Goal: Task Accomplishment & Management: Complete application form

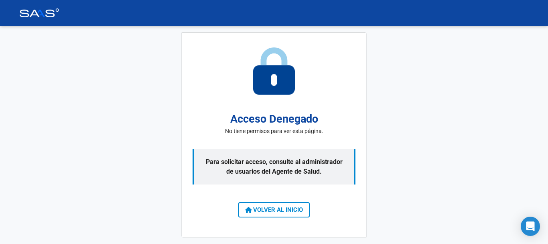
click at [297, 206] on button "VOLVER AL INICIO" at bounding box center [274, 209] width 71 height 15
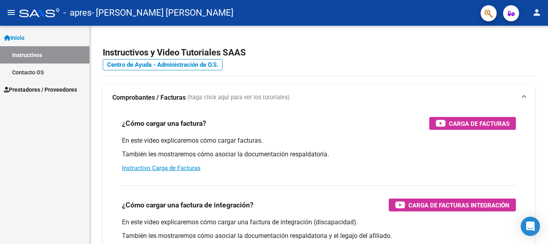
click at [50, 88] on span "Prestadores / Proveedores" at bounding box center [40, 89] width 73 height 9
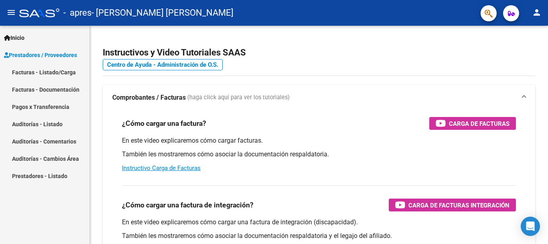
click at [54, 69] on link "Facturas - Listado/Carga" at bounding box center [45, 71] width 90 height 17
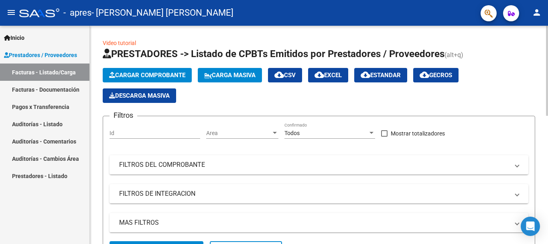
click at [161, 75] on span "Cargar Comprobante" at bounding box center [147, 74] width 76 height 7
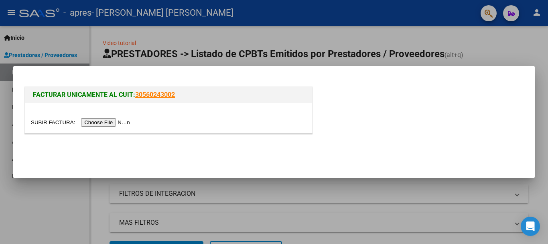
click at [118, 122] on input "file" at bounding box center [82, 122] width 102 height 8
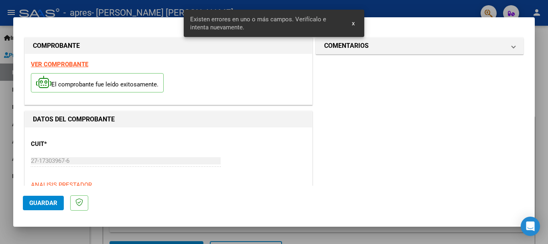
scroll to position [200, 0]
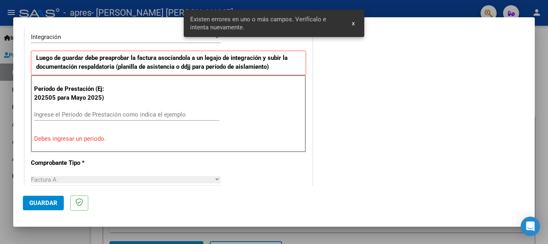
click at [133, 117] on input "Ingrese el Período de Prestación como indica el ejemplo" at bounding box center [127, 114] width 186 height 7
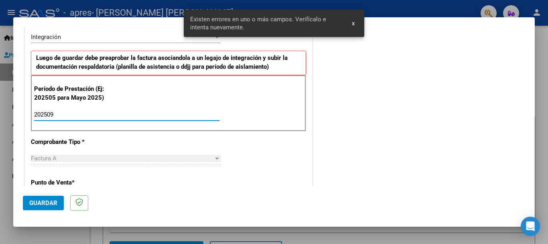
type input "202509"
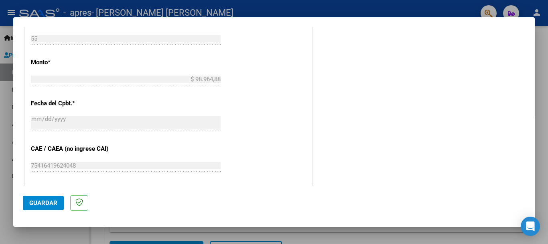
scroll to position [482, 0]
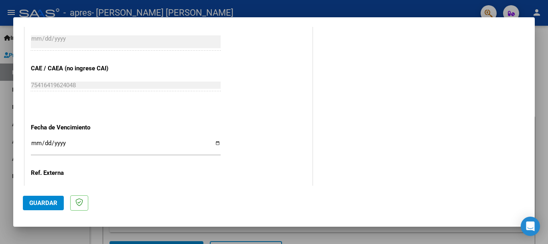
click at [211, 141] on input "Ingresar la fecha" at bounding box center [126, 146] width 190 height 13
click at [214, 141] on input "Ingresar la fecha" at bounding box center [126, 146] width 190 height 13
type input "[DATE]"
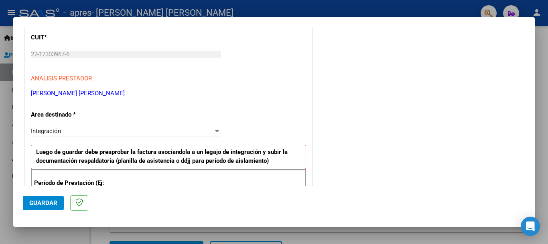
scroll to position [0, 0]
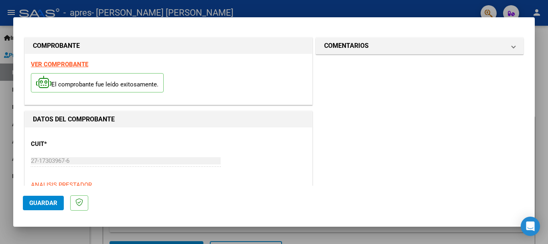
click at [44, 200] on span "Guardar" at bounding box center [43, 202] width 28 height 7
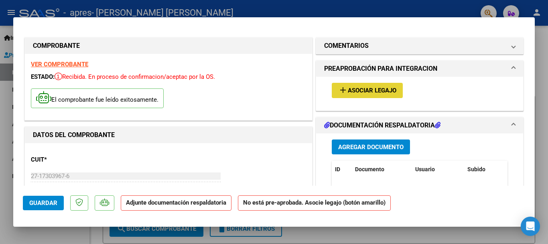
click at [348, 89] on span "Asociar Legajo" at bounding box center [372, 90] width 49 height 7
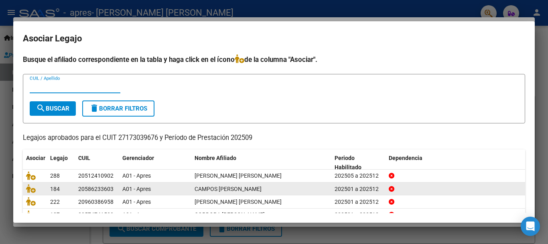
scroll to position [40, 0]
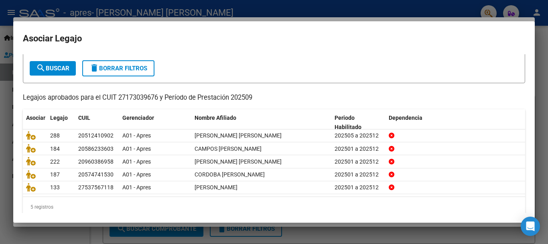
click at [0, 125] on div at bounding box center [274, 122] width 548 height 244
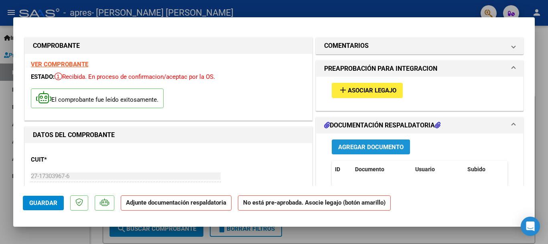
click at [355, 143] on span "Agregar Documento" at bounding box center [370, 146] width 65 height 7
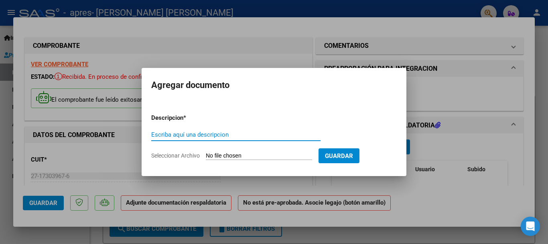
click at [237, 135] on input "Escriba aquí una descripcion" at bounding box center [235, 134] width 169 height 7
type input "Planilla Cordob"
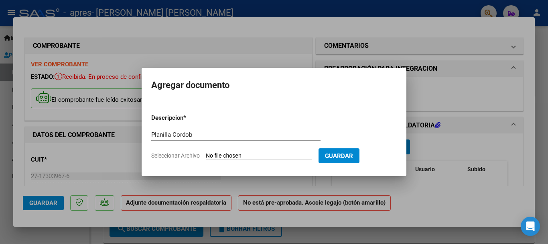
click at [189, 153] on span "Seleccionar Archivo" at bounding box center [175, 155] width 49 height 6
click at [206, 153] on input "Seleccionar Archivo" at bounding box center [259, 156] width 106 height 8
type input "C:\fakepath\CORDOBA SEPT N55.pdf"
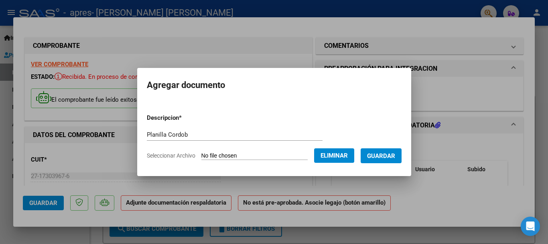
click at [176, 130] on div "Planilla Cordob Escriba aquí una descripcion" at bounding box center [235, 134] width 176 height 12
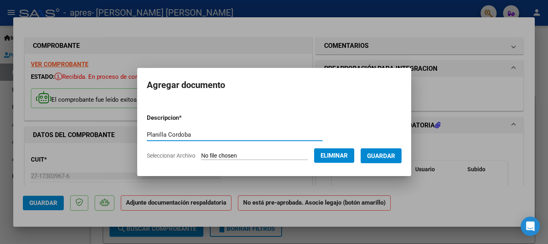
type input "Planilla Cordoba"
click at [274, 163] on form "Descripcion * Planilla Cordoba Escriba aquí una descripcion Seleccionar Archivo…" at bounding box center [274, 136] width 255 height 59
click at [386, 158] on span "Guardar" at bounding box center [381, 155] width 28 height 7
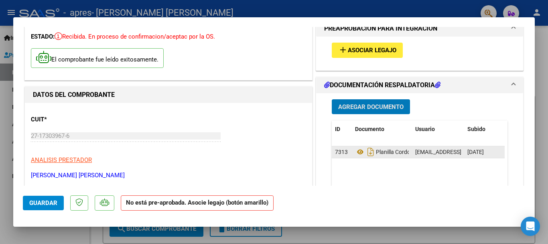
scroll to position [0, 0]
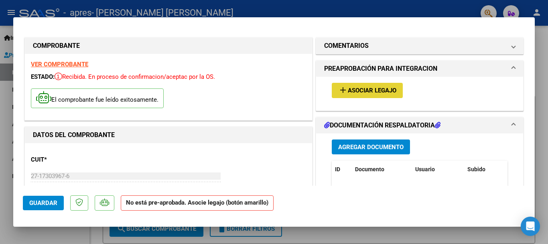
click at [391, 92] on span "Asociar Legajo" at bounding box center [372, 90] width 49 height 7
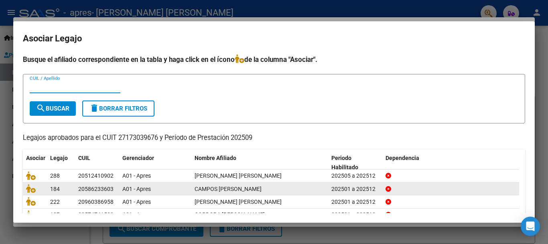
scroll to position [51, 0]
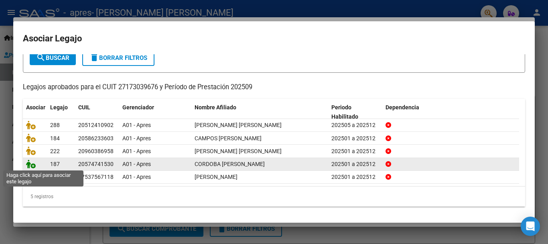
click at [29, 165] on icon at bounding box center [31, 163] width 10 height 9
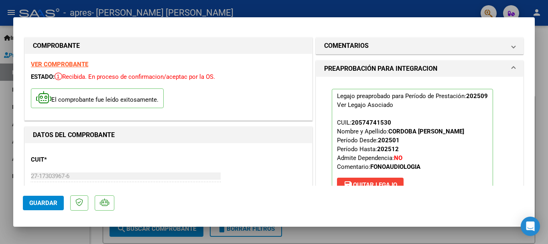
scroll to position [40, 0]
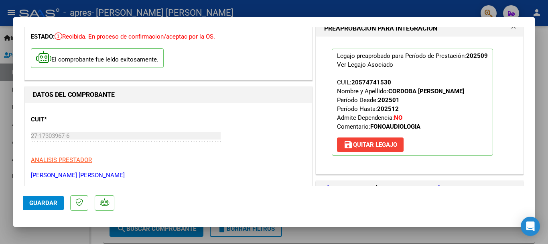
click at [58, 205] on button "Guardar" at bounding box center [43, 203] width 41 height 14
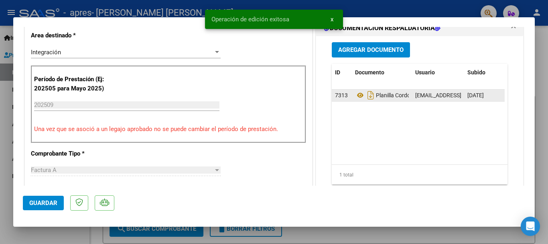
scroll to position [442, 0]
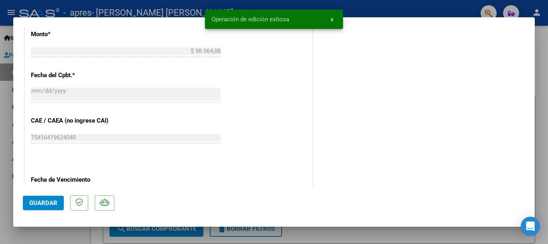
click at [0, 202] on div at bounding box center [274, 122] width 548 height 244
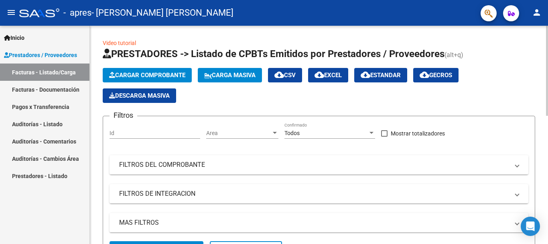
click at [180, 75] on span "Cargar Comprobante" at bounding box center [147, 74] width 76 height 7
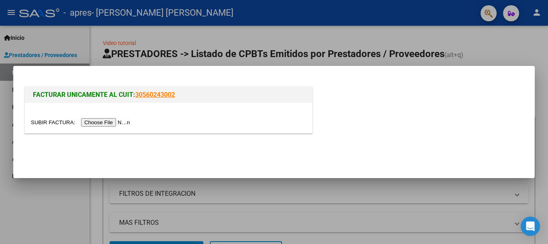
click at [100, 120] on input "file" at bounding box center [82, 122] width 102 height 8
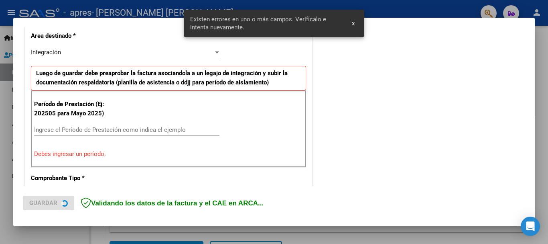
scroll to position [200, 0]
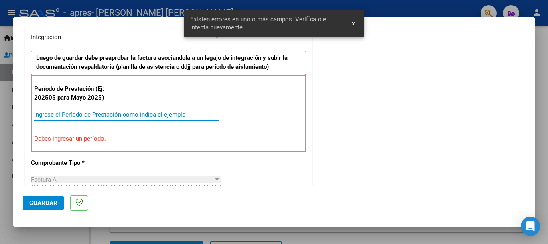
click at [120, 113] on input "Ingrese el Período de Prestación como indica el ejemplo" at bounding box center [127, 114] width 186 height 7
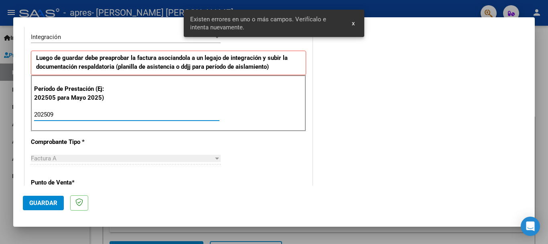
type input "202509"
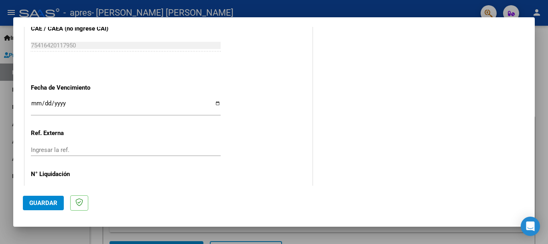
scroll to position [548, 0]
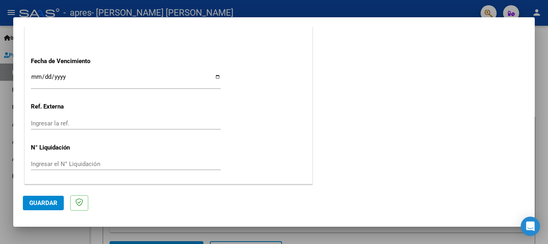
click at [214, 78] on input "Ingresar la fecha" at bounding box center [126, 79] width 190 height 13
type input "[DATE]"
click at [30, 201] on span "Guardar" at bounding box center [43, 202] width 28 height 7
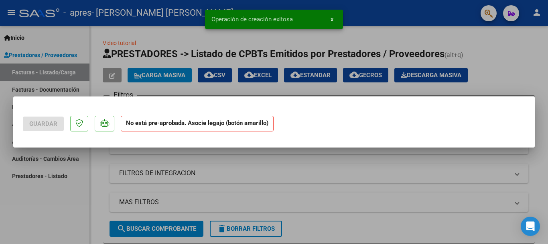
scroll to position [0, 0]
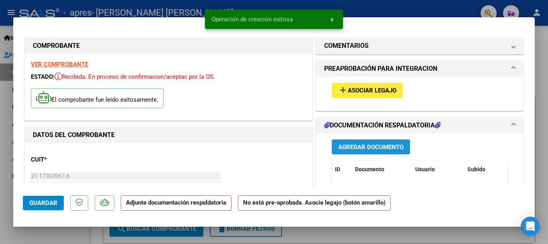
click at [343, 142] on button "Agregar Documento" at bounding box center [371, 146] width 78 height 15
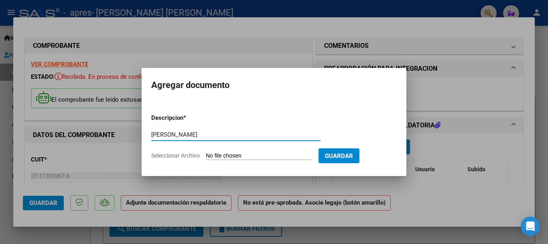
type input "[PERSON_NAME]"
click at [245, 153] on input "Seleccionar Archivo" at bounding box center [259, 156] width 106 height 8
type input "C:\fakepath\[PERSON_NAME].pdf"
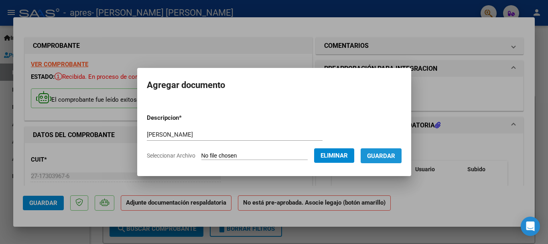
click at [396, 153] on span "Guardar" at bounding box center [381, 155] width 28 height 7
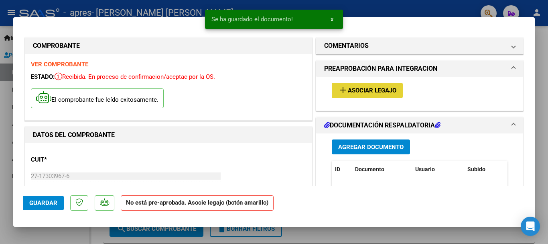
click at [371, 83] on button "add Asociar Legajo" at bounding box center [367, 90] width 71 height 15
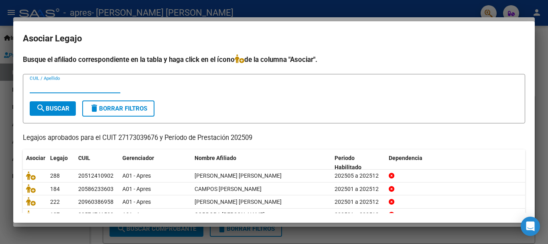
scroll to position [51, 0]
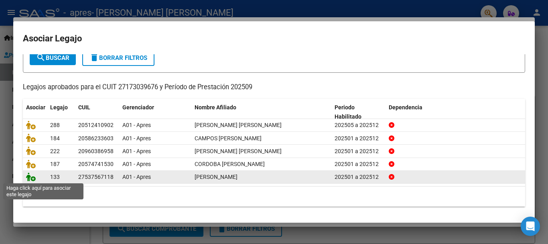
click at [33, 175] on icon at bounding box center [31, 176] width 10 height 9
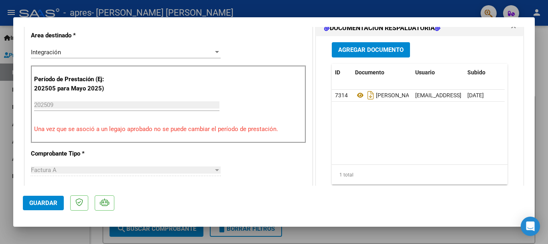
scroll to position [241, 0]
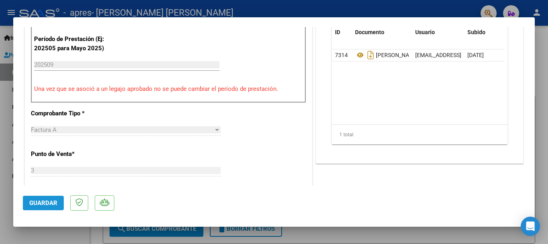
click at [43, 198] on button "Guardar" at bounding box center [43, 203] width 41 height 14
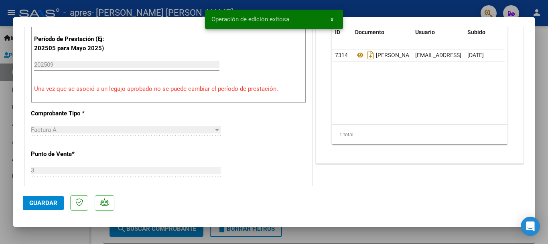
click at [0, 157] on div at bounding box center [274, 122] width 548 height 244
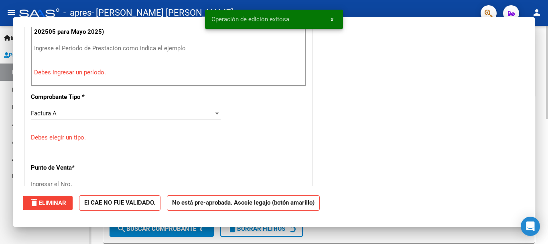
scroll to position [0, 0]
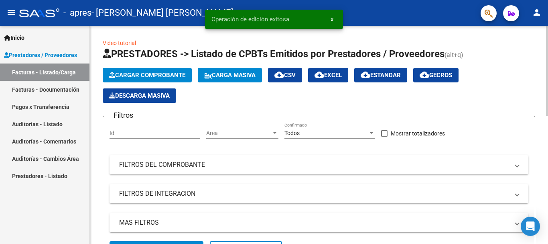
click at [130, 74] on span "Cargar Comprobante" at bounding box center [147, 74] width 76 height 7
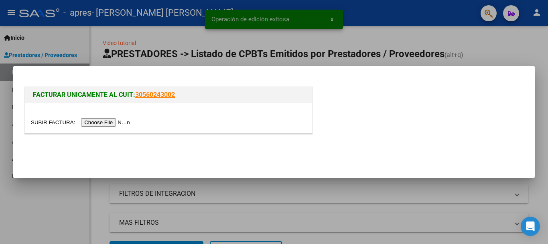
click at [111, 124] on input "file" at bounding box center [82, 122] width 102 height 8
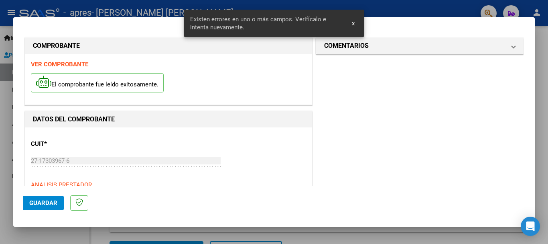
scroll to position [200, 0]
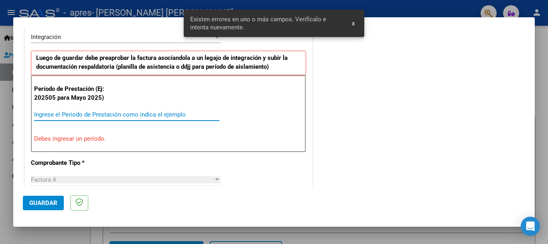
click at [106, 115] on input "Ingrese el Período de Prestación como indica el ejemplo" at bounding box center [127, 114] width 186 height 7
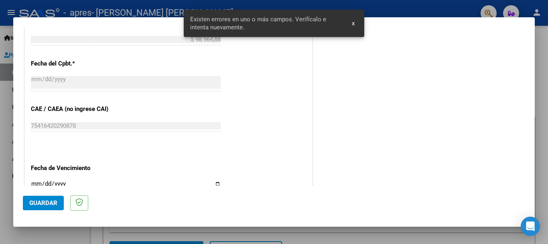
scroll to position [481, 0]
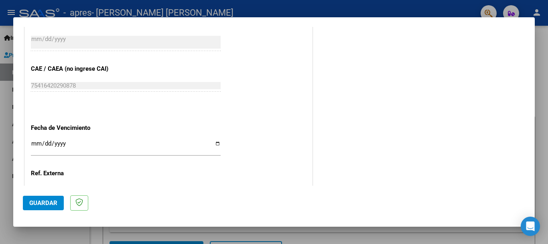
type input "202509"
click at [214, 144] on input "Ingresar la fecha" at bounding box center [126, 146] width 190 height 13
type input "[DATE]"
click at [29, 202] on button "Guardar" at bounding box center [43, 203] width 41 height 14
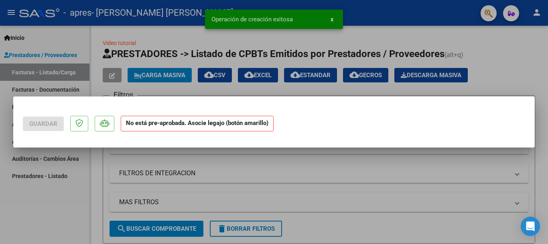
scroll to position [0, 0]
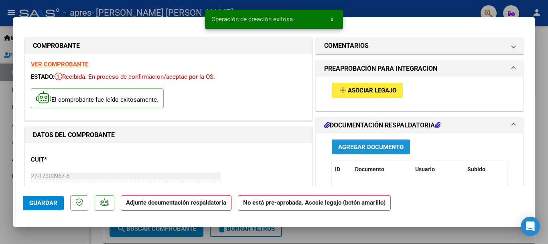
click at [380, 145] on span "Agregar Documento" at bounding box center [370, 146] width 65 height 7
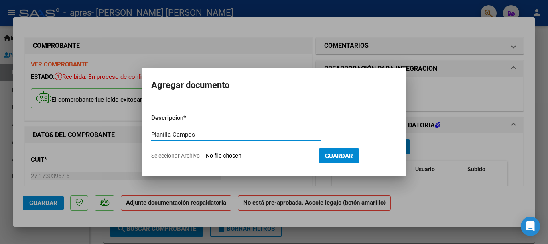
type input "Planilla Campos"
click at [269, 156] on input "Seleccionar Archivo" at bounding box center [259, 156] width 106 height 8
type input "C:\fakepath\Planilla Campos (2).pdf"
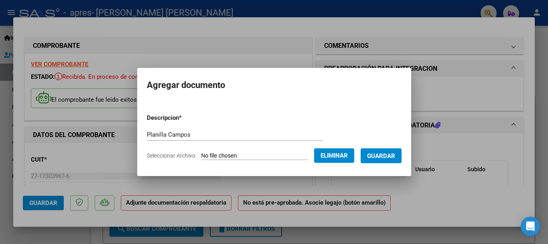
click at [321, 97] on mat-dialog-container "Agregar documento Descripcion * Planilla Campos Escriba aquí una descripcion Se…" at bounding box center [274, 122] width 274 height 108
click at [396, 159] on span "Guardar" at bounding box center [381, 155] width 28 height 7
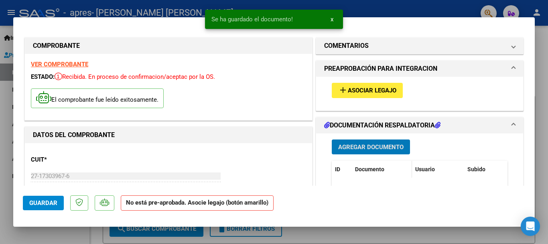
scroll to position [40, 0]
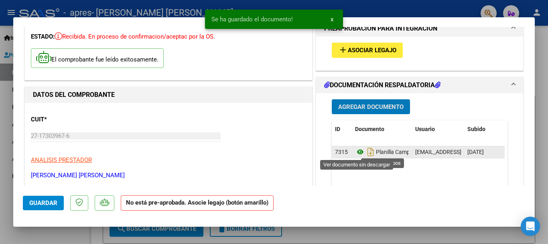
click at [359, 152] on icon at bounding box center [360, 152] width 10 height 10
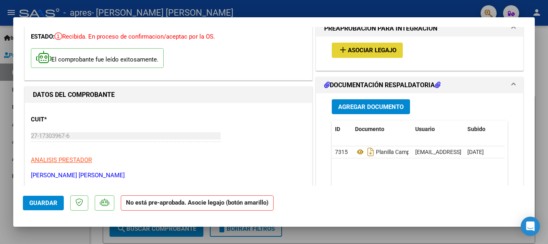
click at [361, 44] on button "add Asociar Legajo" at bounding box center [367, 50] width 71 height 15
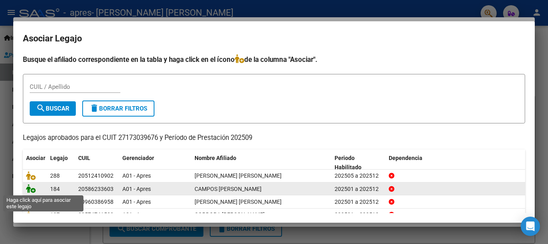
click at [28, 188] on icon at bounding box center [31, 188] width 10 height 9
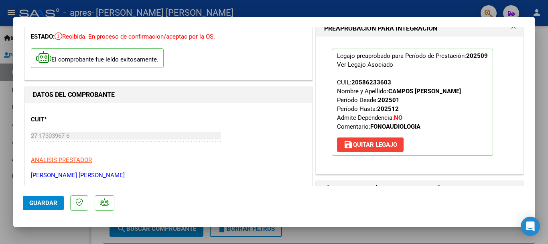
scroll to position [361, 0]
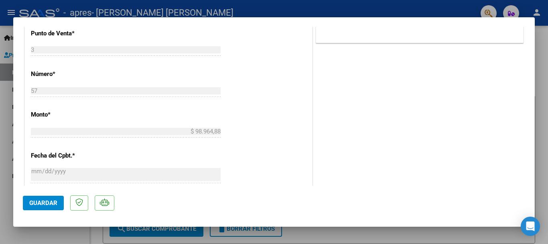
click at [57, 198] on button "Guardar" at bounding box center [43, 203] width 41 height 14
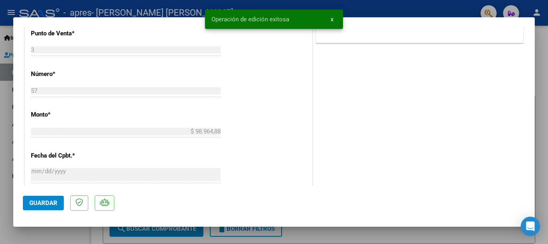
drag, startPoint x: 0, startPoint y: 179, endPoint x: 73, endPoint y: 136, distance: 85.2
click at [0, 179] on div at bounding box center [274, 122] width 548 height 244
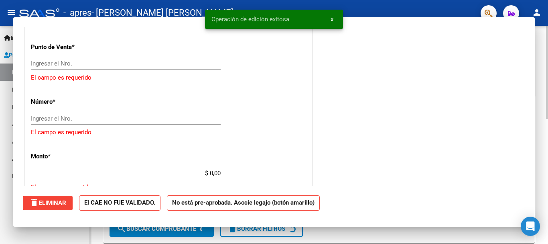
scroll to position [0, 0]
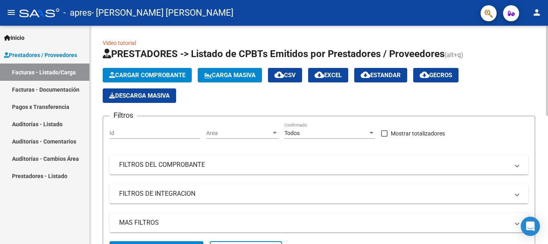
click at [147, 75] on span "Cargar Comprobante" at bounding box center [147, 74] width 76 height 7
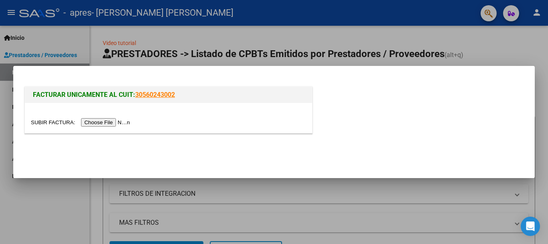
click at [110, 125] on input "file" at bounding box center [82, 122] width 102 height 8
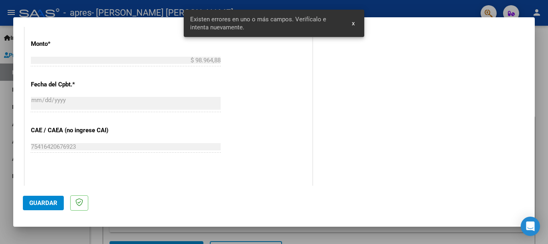
scroll to position [522, 0]
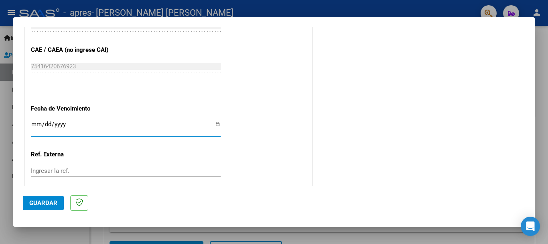
click at [214, 122] on input "Ingresar la fecha" at bounding box center [126, 127] width 190 height 13
type input "[DATE]"
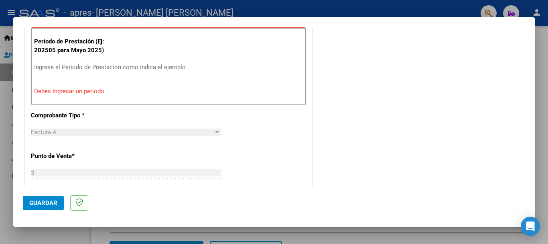
scroll to position [208, 0]
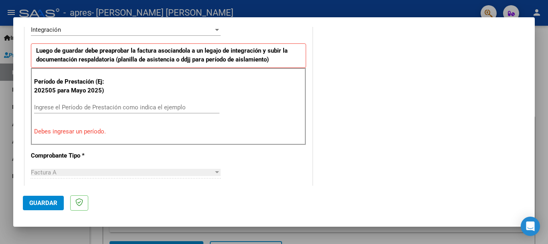
click at [80, 108] on input "Ingrese el Período de Prestación como indica el ejemplo" at bounding box center [127, 107] width 186 height 7
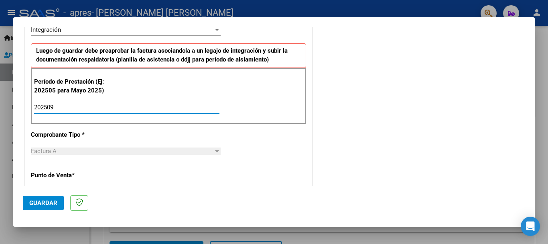
type input "202509"
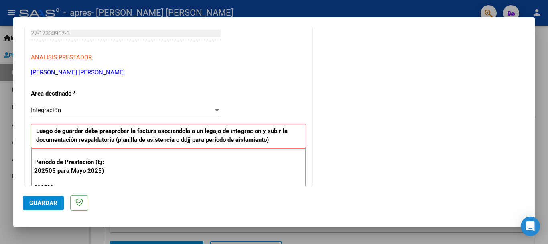
scroll to position [0, 0]
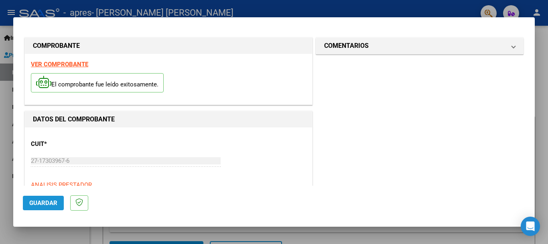
click at [34, 197] on button "Guardar" at bounding box center [43, 203] width 41 height 14
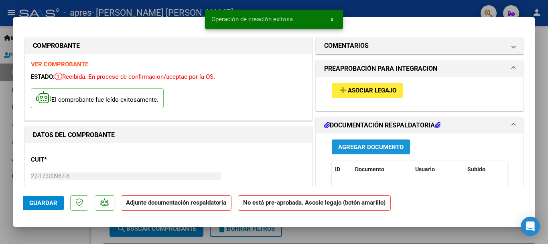
click at [355, 145] on span "Agregar Documento" at bounding box center [370, 146] width 65 height 7
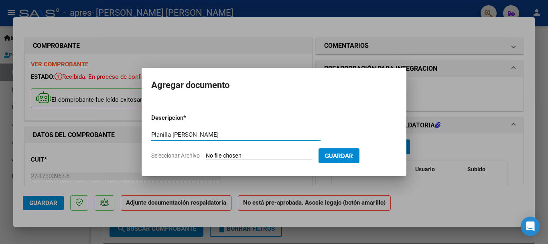
type input "Planilla [PERSON_NAME]"
click at [294, 154] on input "Seleccionar Archivo" at bounding box center [259, 156] width 106 height 8
type input "C:\fakepath\Planilla [PERSON_NAME].pdf"
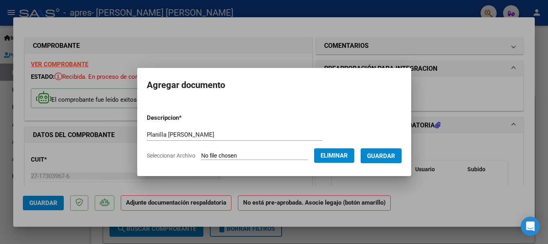
click at [386, 162] on button "Guardar" at bounding box center [381, 155] width 41 height 15
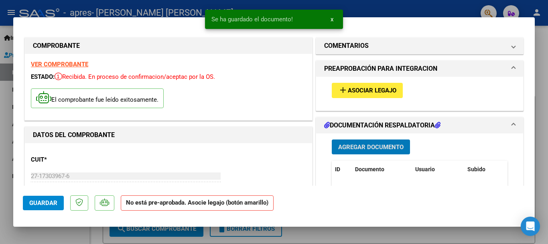
click at [352, 86] on button "add Asociar Legajo" at bounding box center [367, 90] width 71 height 15
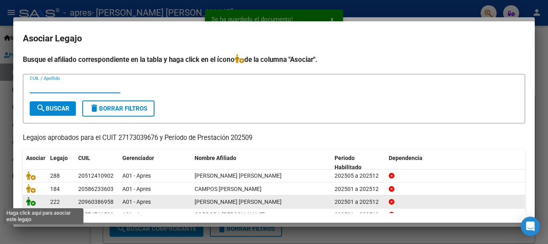
click at [26, 203] on icon at bounding box center [31, 201] width 10 height 9
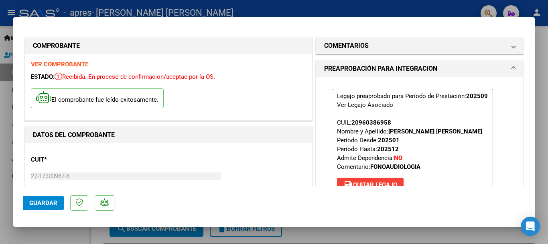
scroll to position [40, 0]
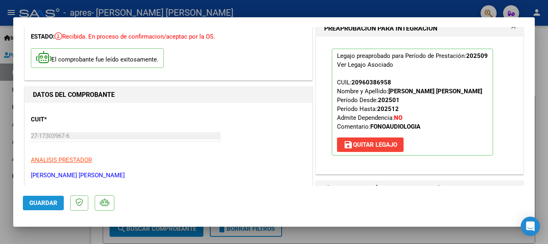
click at [41, 206] on button "Guardar" at bounding box center [43, 203] width 41 height 14
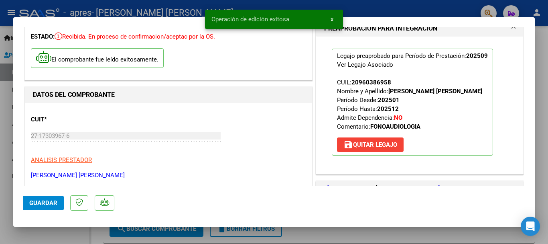
click at [0, 105] on div at bounding box center [274, 122] width 548 height 244
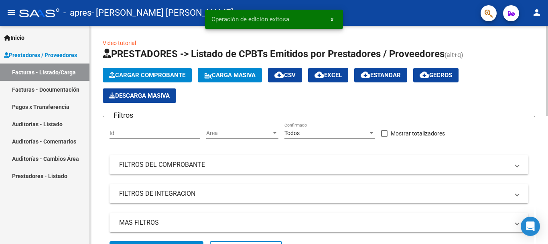
click at [150, 74] on span "Cargar Comprobante" at bounding box center [147, 74] width 76 height 7
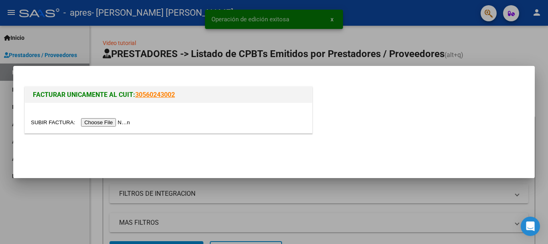
click at [120, 126] on input "file" at bounding box center [82, 122] width 102 height 8
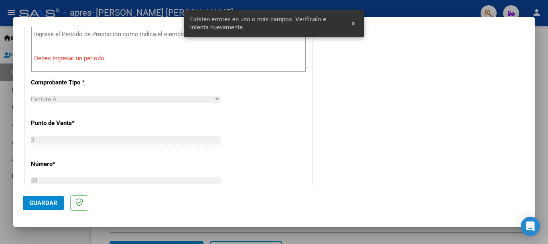
scroll to position [200, 0]
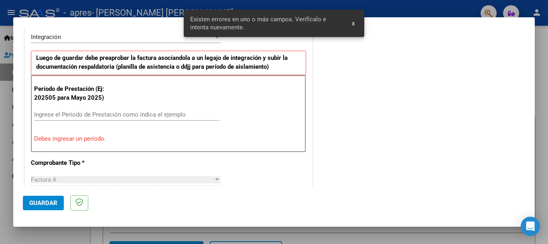
click at [92, 109] on div "Ingrese el Período de Prestación como indica el ejemplo" at bounding box center [127, 114] width 186 height 12
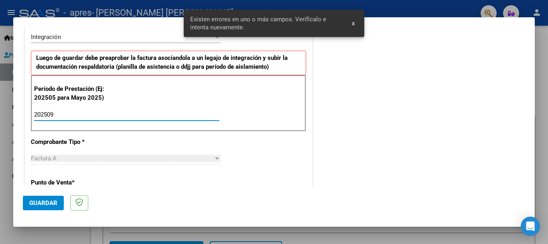
type input "202509"
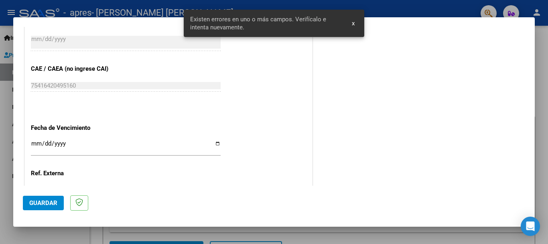
scroll to position [522, 0]
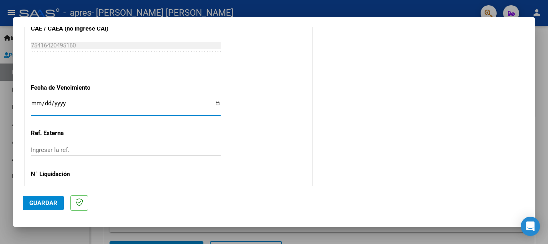
click at [216, 103] on input "Ingresar la fecha" at bounding box center [126, 106] width 190 height 13
type input "[DATE]"
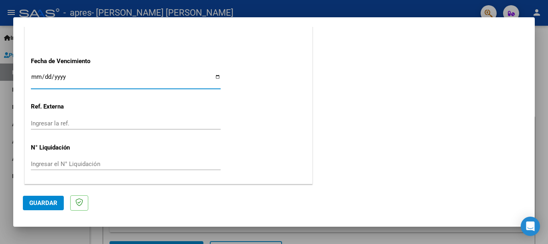
click at [46, 200] on span "Guardar" at bounding box center [43, 202] width 28 height 7
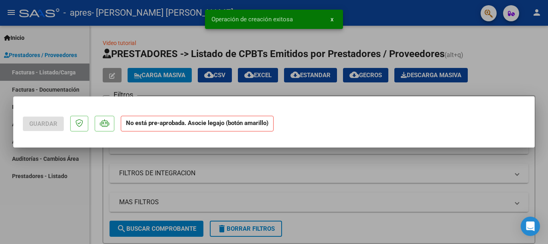
scroll to position [0, 0]
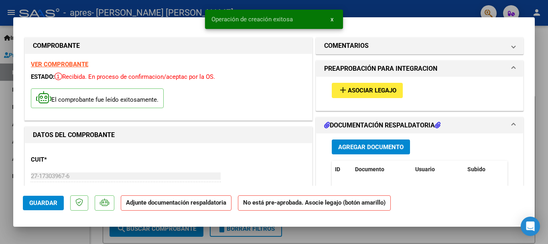
click at [367, 147] on span "Agregar Documento" at bounding box center [370, 146] width 65 height 7
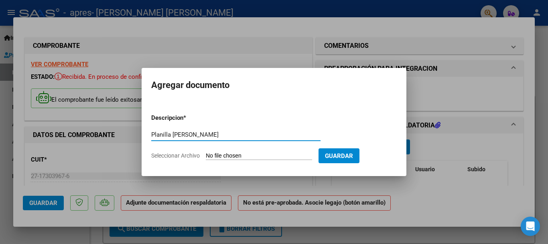
type input "Planilla [PERSON_NAME]"
click at [214, 155] on input "Seleccionar Archivo" at bounding box center [259, 156] width 106 height 8
type input "C:\fakepath\Planilla [PERSON_NAME].pdf"
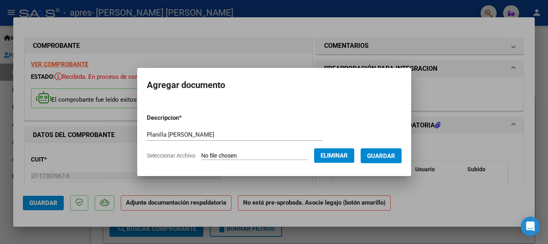
click at [381, 160] on button "Guardar" at bounding box center [381, 155] width 41 height 15
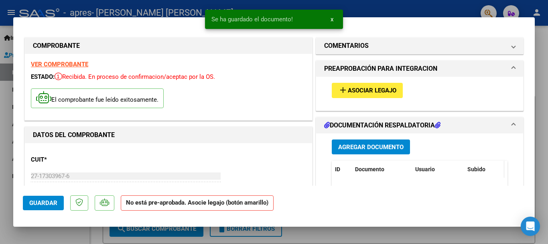
click at [481, 161] on datatable-header-cell "Subido" at bounding box center [485, 169] width 40 height 17
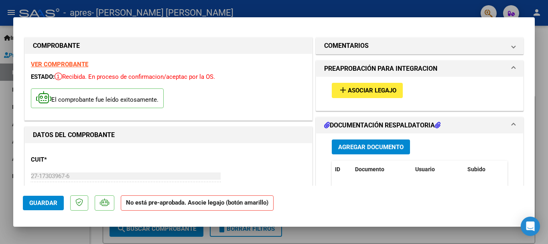
click at [373, 84] on button "add Asociar Legajo" at bounding box center [367, 90] width 71 height 15
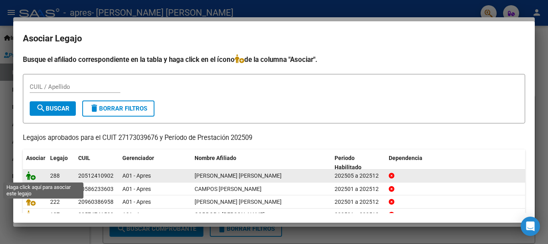
click at [33, 176] on icon at bounding box center [31, 175] width 10 height 9
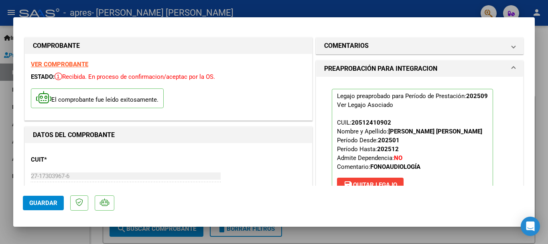
click at [50, 208] on button "Guardar" at bounding box center [43, 203] width 41 height 14
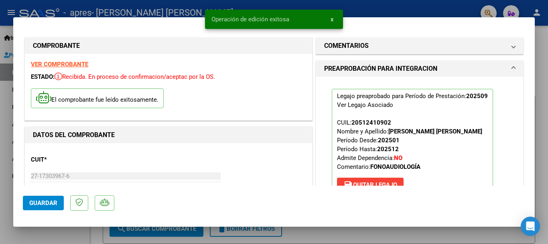
click at [0, 87] on div at bounding box center [274, 122] width 548 height 244
